Goal: Book appointment/travel/reservation

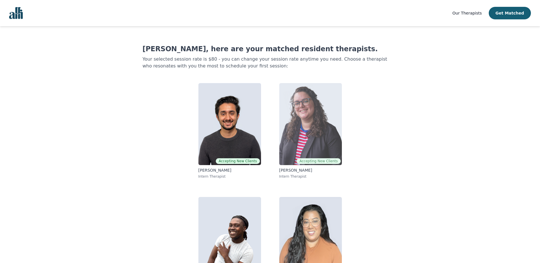
click at [314, 160] on span "Accepting New Clients" at bounding box center [319, 161] width 44 height 6
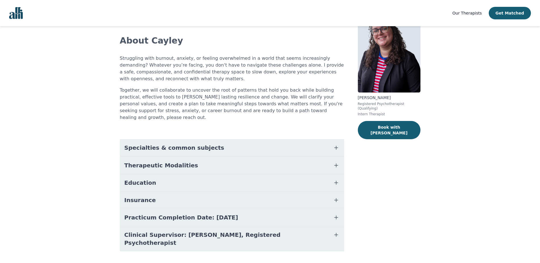
scroll to position [30, 0]
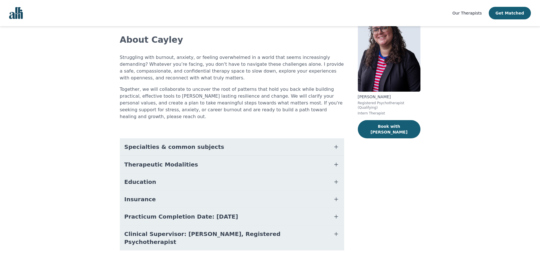
click at [335, 232] on icon "button" at bounding box center [335, 233] width 3 height 3
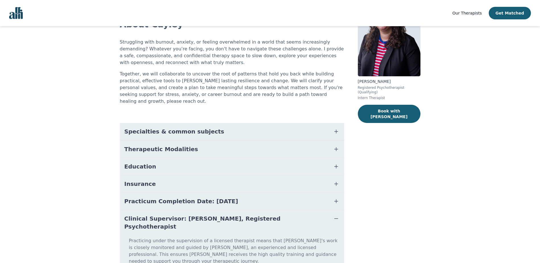
scroll to position [60, 0]
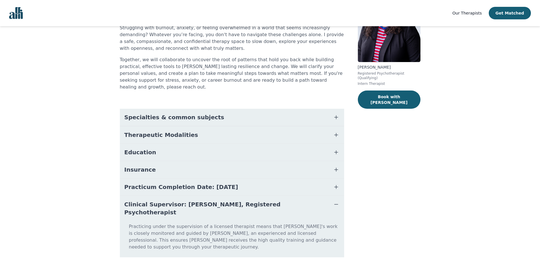
click at [337, 201] on icon "button" at bounding box center [336, 204] width 7 height 7
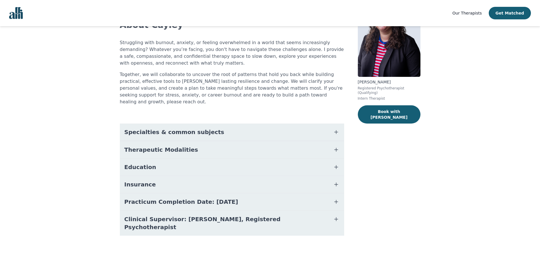
scroll to position [30, 0]
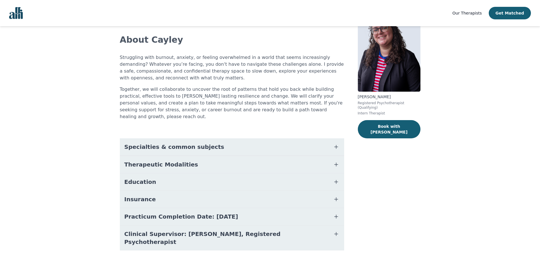
click at [336, 213] on icon "button" at bounding box center [336, 216] width 7 height 7
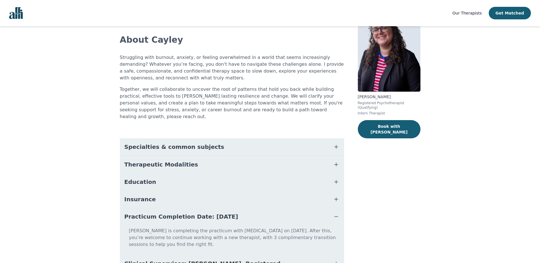
click at [335, 213] on icon "button" at bounding box center [336, 216] width 7 height 7
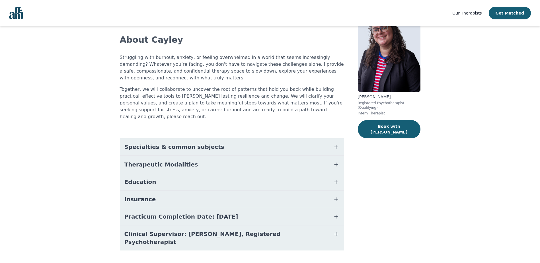
click at [336, 198] on icon "button" at bounding box center [335, 199] width 3 height 3
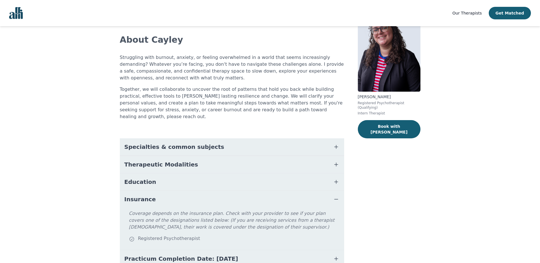
click at [336, 196] on icon "button" at bounding box center [336, 199] width 7 height 7
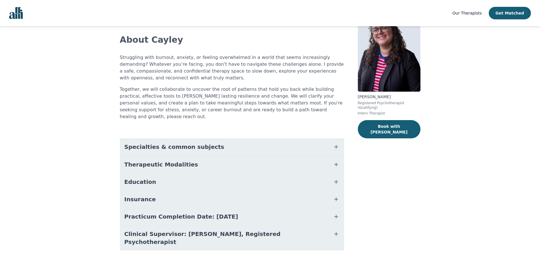
click at [336, 180] on icon "button" at bounding box center [335, 181] width 3 height 3
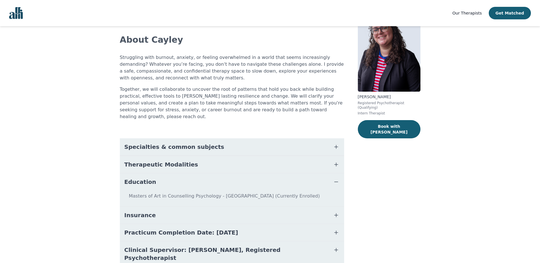
click at [336, 178] on icon "button" at bounding box center [336, 181] width 7 height 7
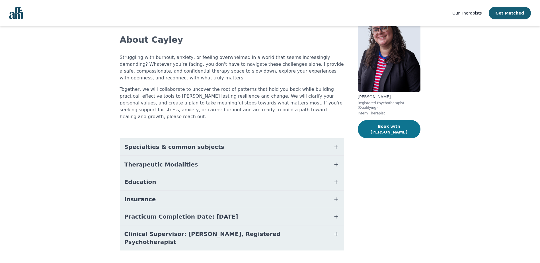
click at [388, 122] on button "Book with [PERSON_NAME]" at bounding box center [389, 129] width 63 height 18
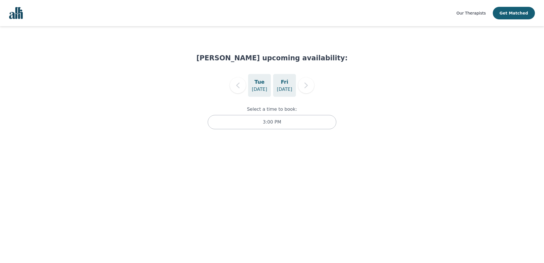
click at [285, 87] on p "[DATE]" at bounding box center [284, 89] width 15 height 7
